Goal: Task Accomplishment & Management: Manage account settings

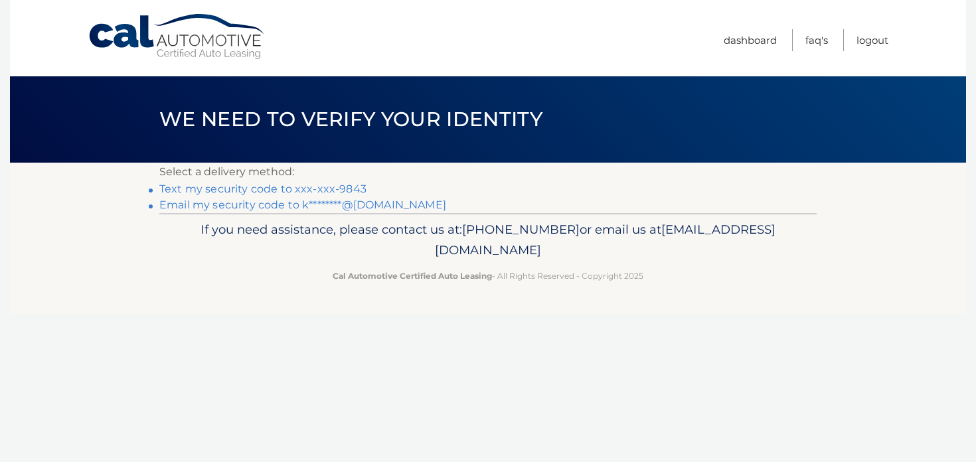
click at [246, 189] on link "Text my security code to xxx-xxx-9843" at bounding box center [262, 188] width 207 height 13
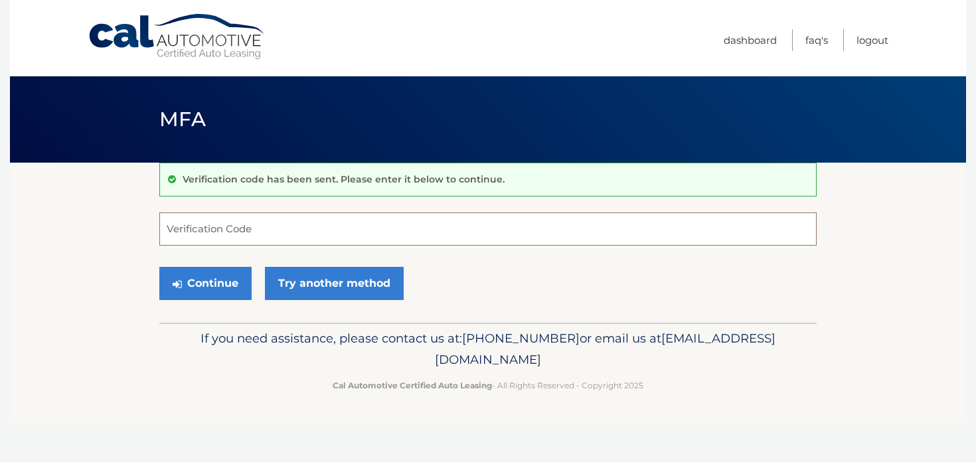
click at [274, 229] on input "Verification Code" at bounding box center [487, 228] width 657 height 33
type input "207157"
click at [211, 285] on button "Continue" at bounding box center [205, 283] width 92 height 33
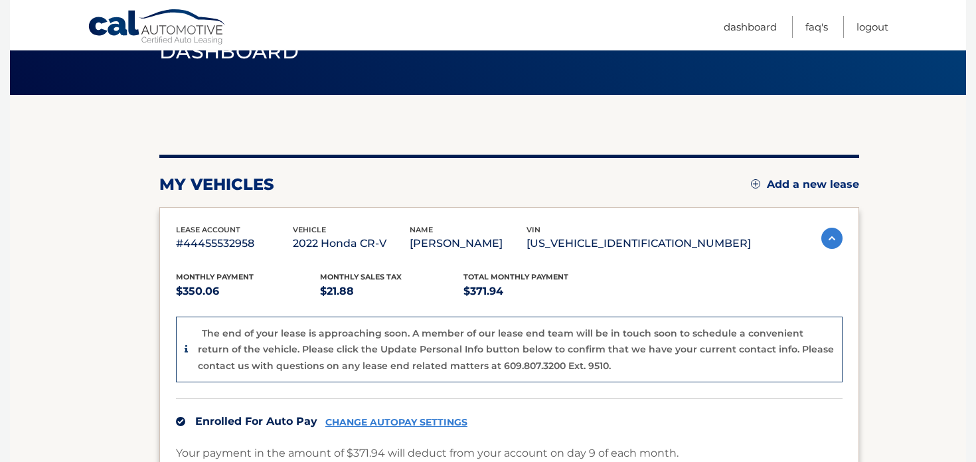
scroll to position [50, 0]
